Goal: Navigation & Orientation: Find specific page/section

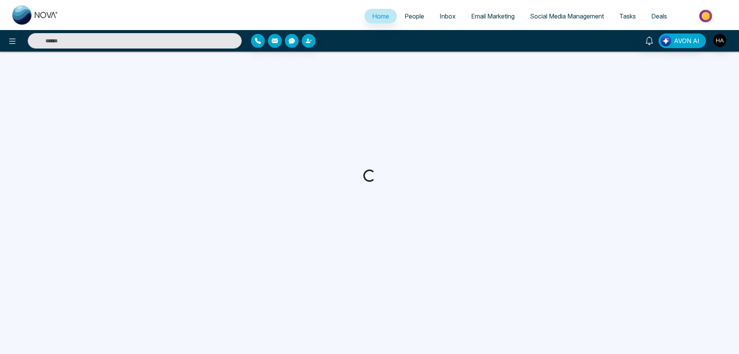
select select "*"
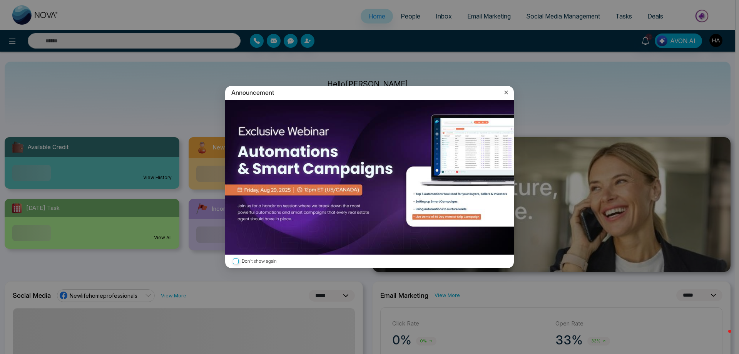
click at [503, 92] on icon at bounding box center [506, 92] width 8 height 8
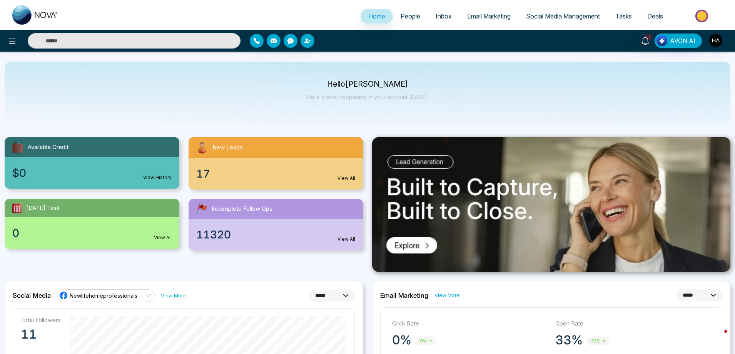
click at [266, 163] on div "17 View All" at bounding box center [276, 174] width 175 height 32
